Goal: Navigation & Orientation: Find specific page/section

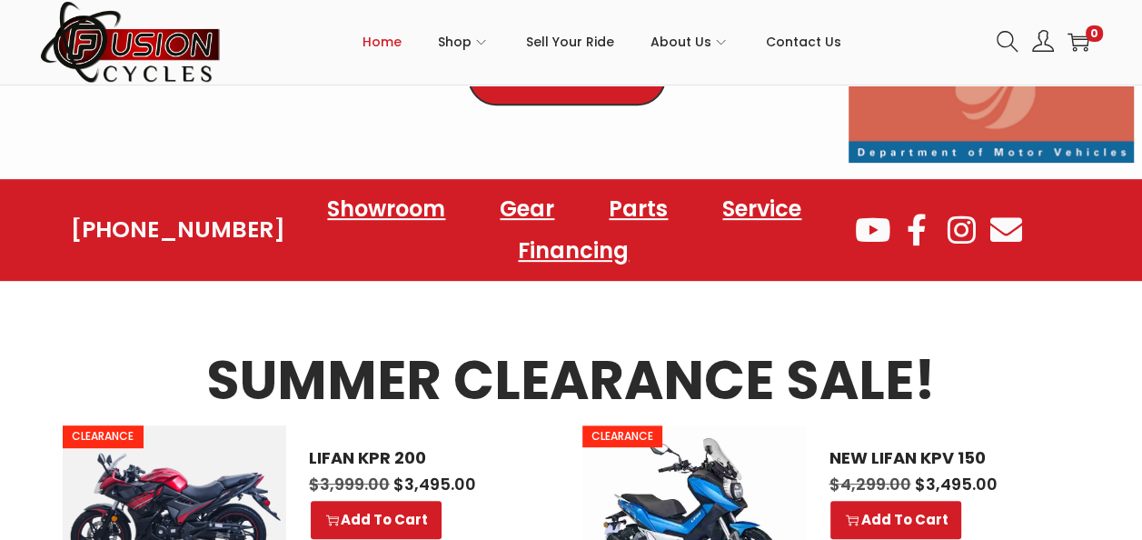
scroll to position [636, 0]
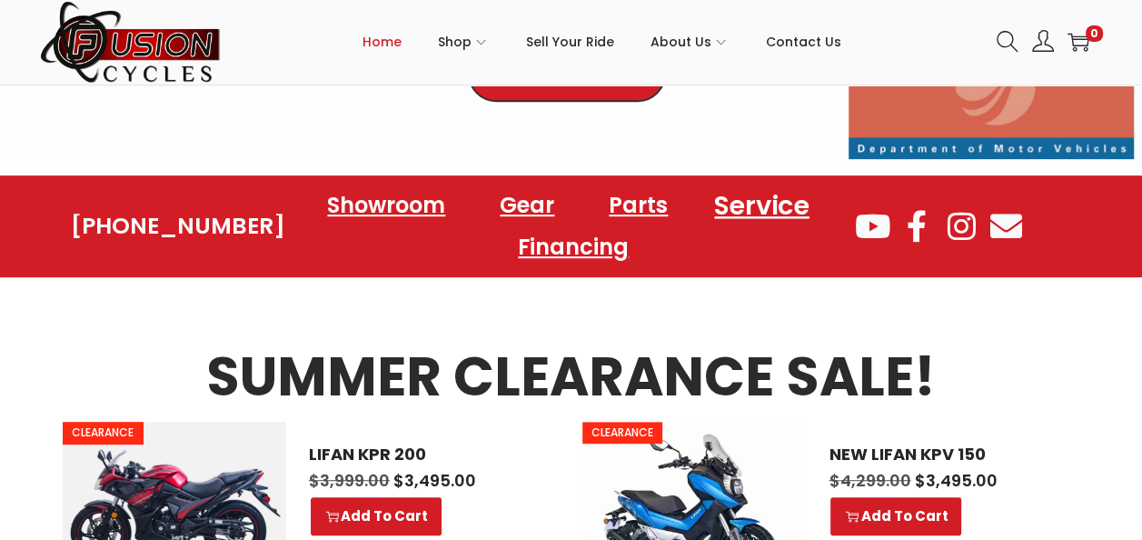
click at [752, 198] on link "Service" at bounding box center [762, 205] width 138 height 50
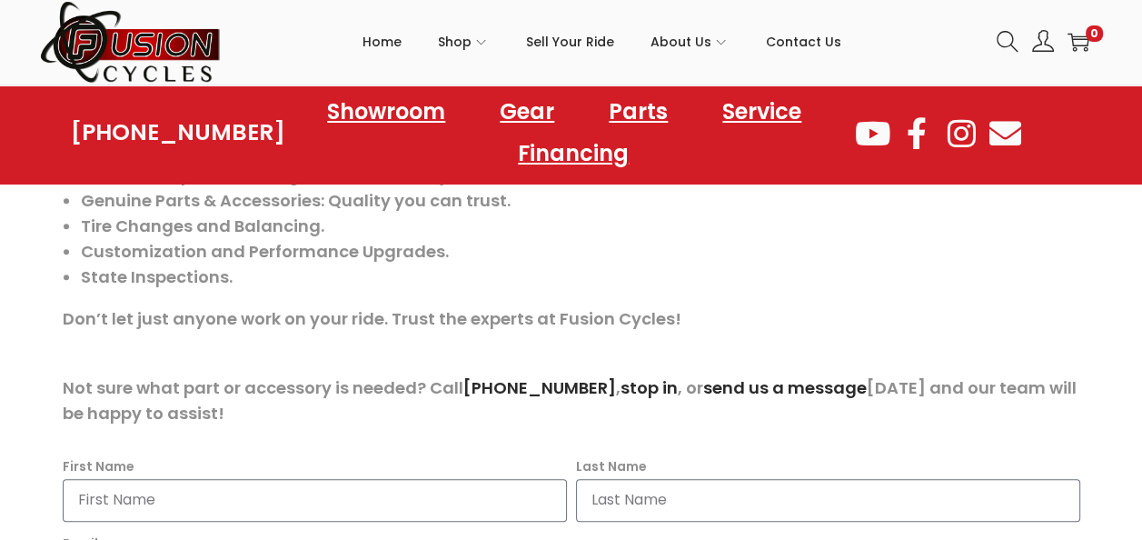
scroll to position [545, 0]
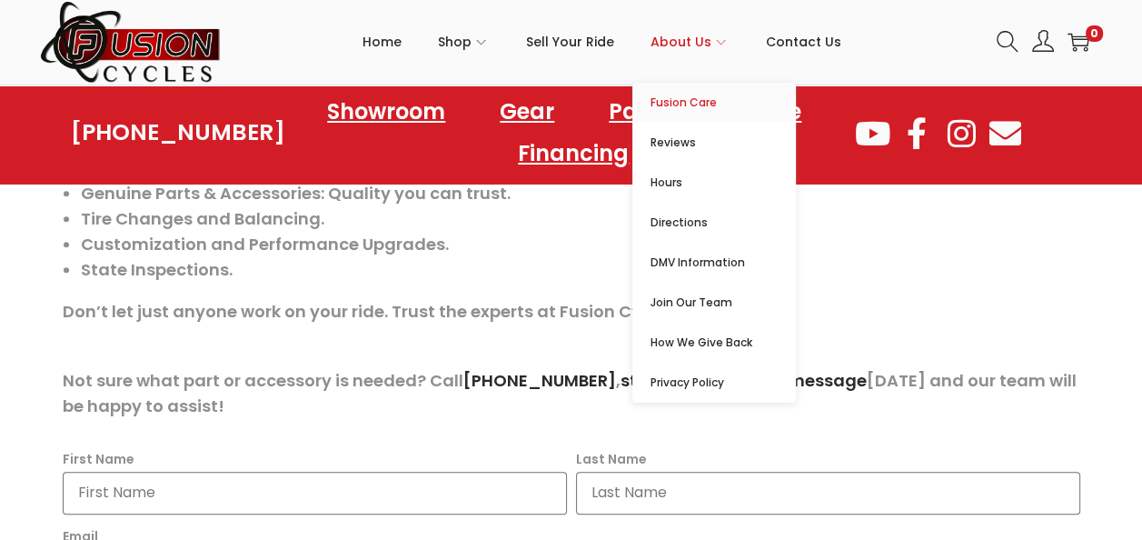
click at [696, 100] on span "Fusion Care" at bounding box center [723, 103] width 145 height 22
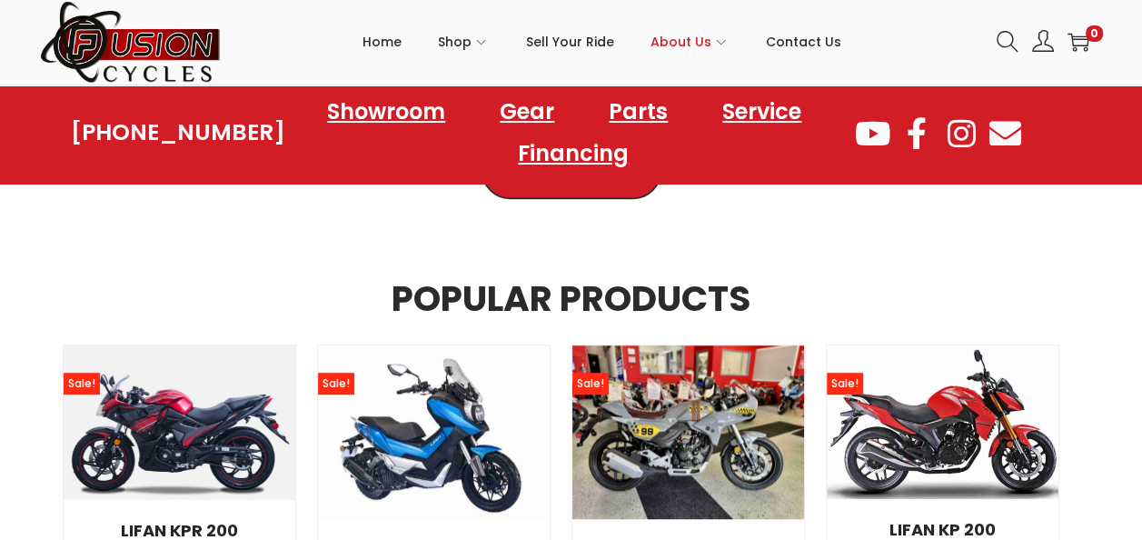
scroll to position [557, 0]
